Goal: Check status: Check status

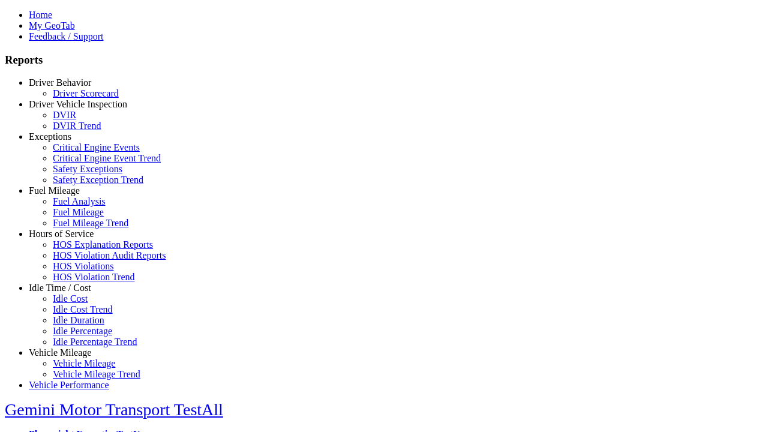
click at [69, 196] on link "Fuel Mileage" at bounding box center [54, 190] width 51 height 10
click at [78, 217] on link "Fuel Mileage" at bounding box center [78, 212] width 51 height 10
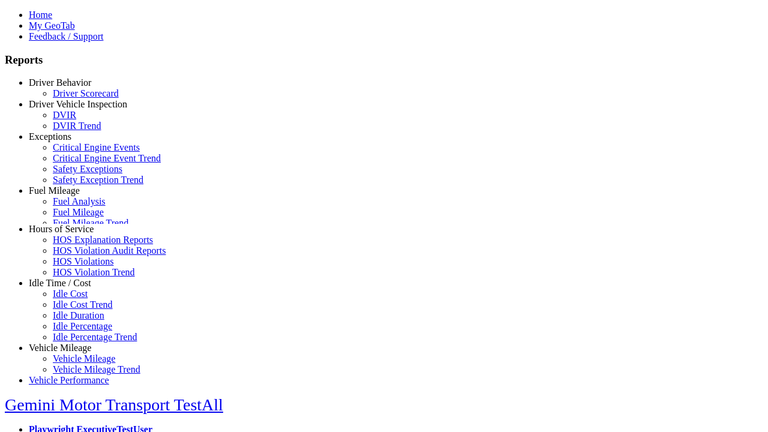
select select "**********"
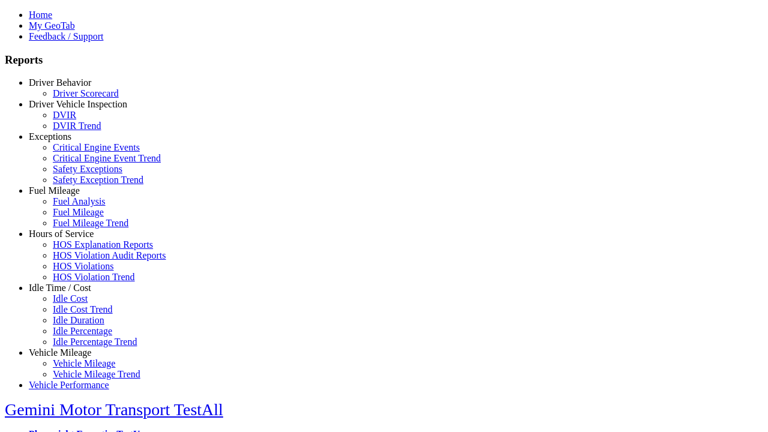
type input "**********"
